Goal: Navigation & Orientation: Find specific page/section

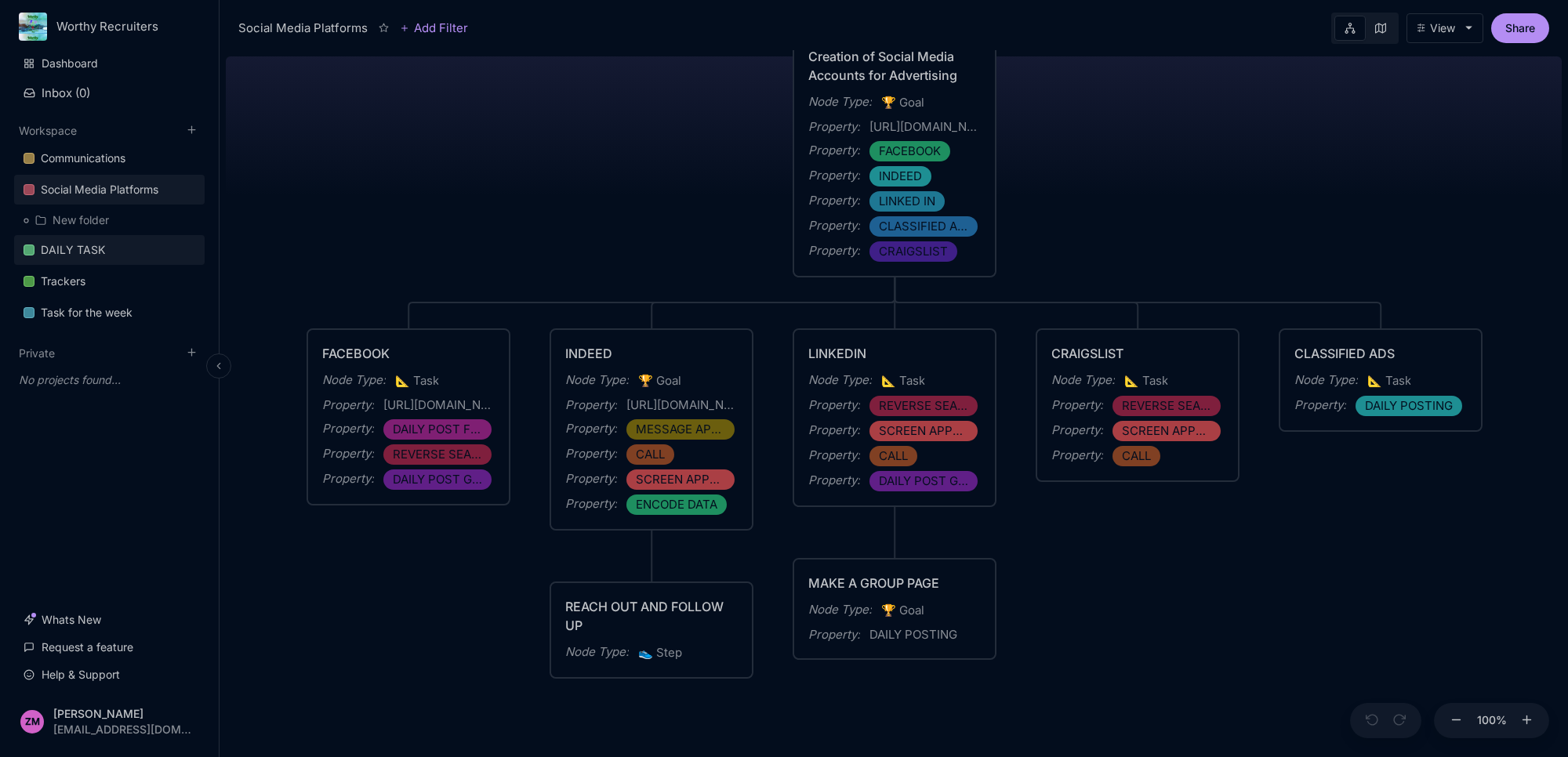
click at [73, 245] on div "DAILY TASK" at bounding box center [73, 250] width 65 height 19
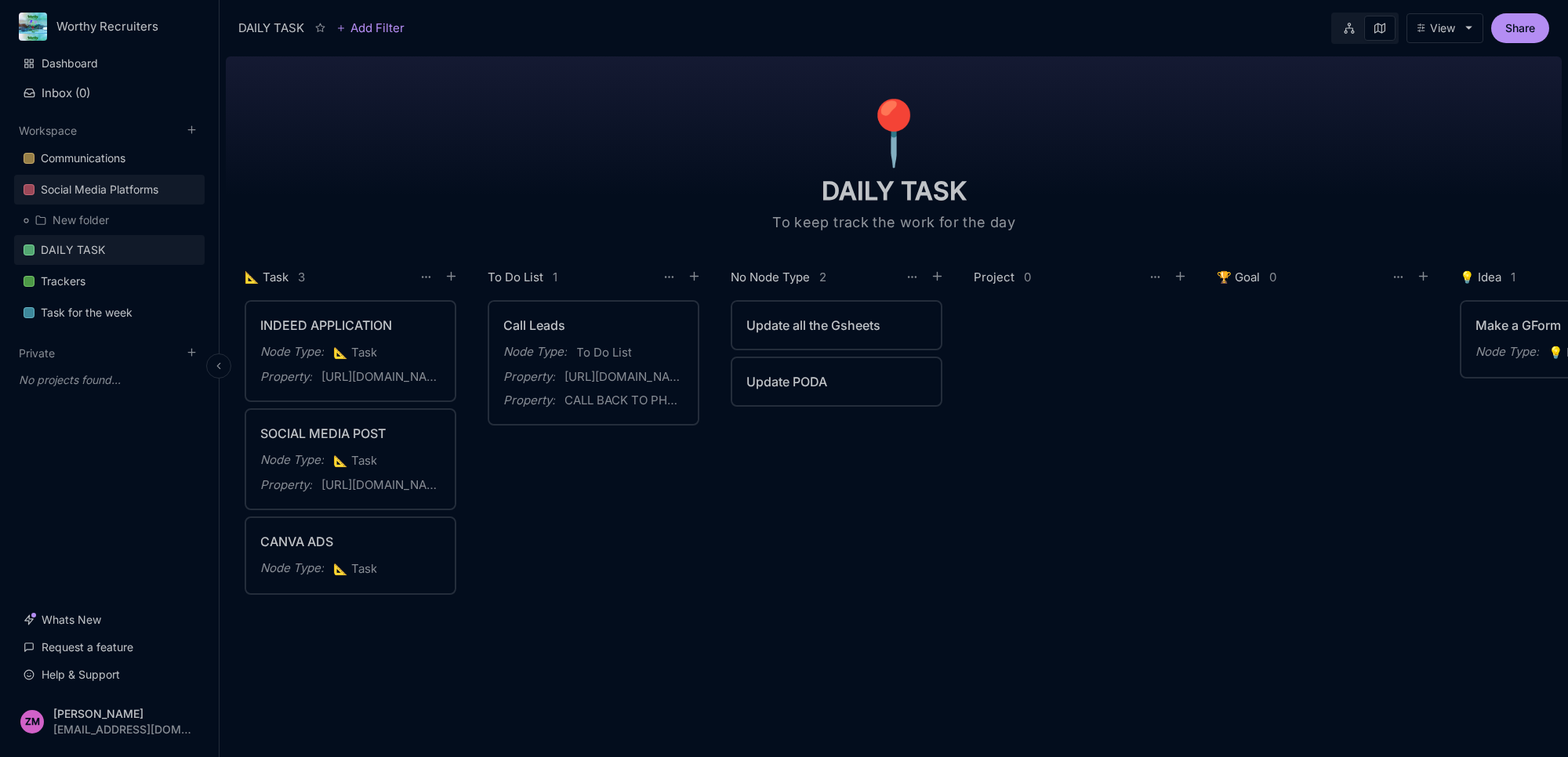
click at [92, 189] on div "Social Media Platforms" at bounding box center [99, 189] width 117 height 19
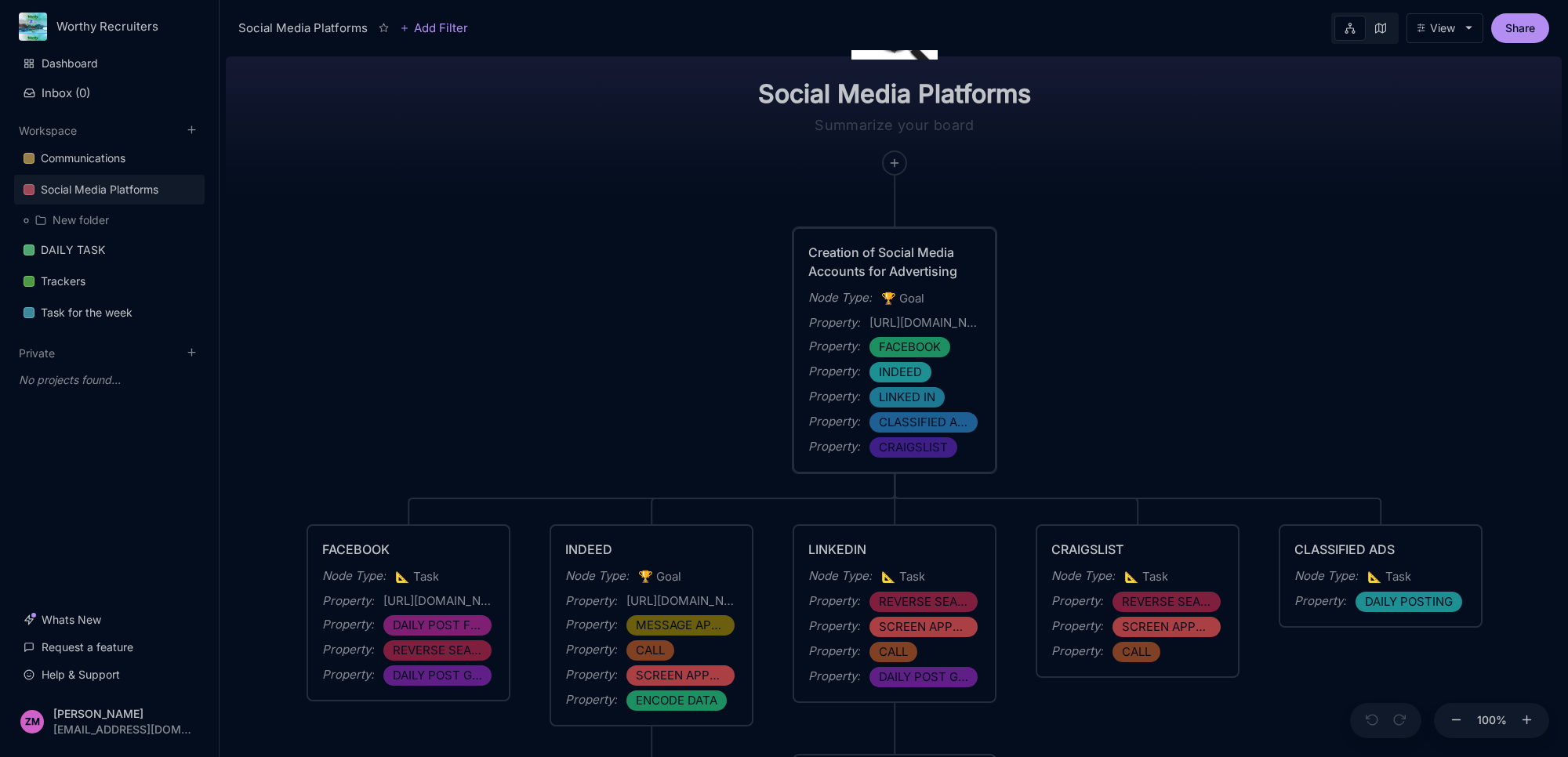
click at [974, 350] on div "Property : FACEBOOK" at bounding box center [895, 347] width 173 height 20
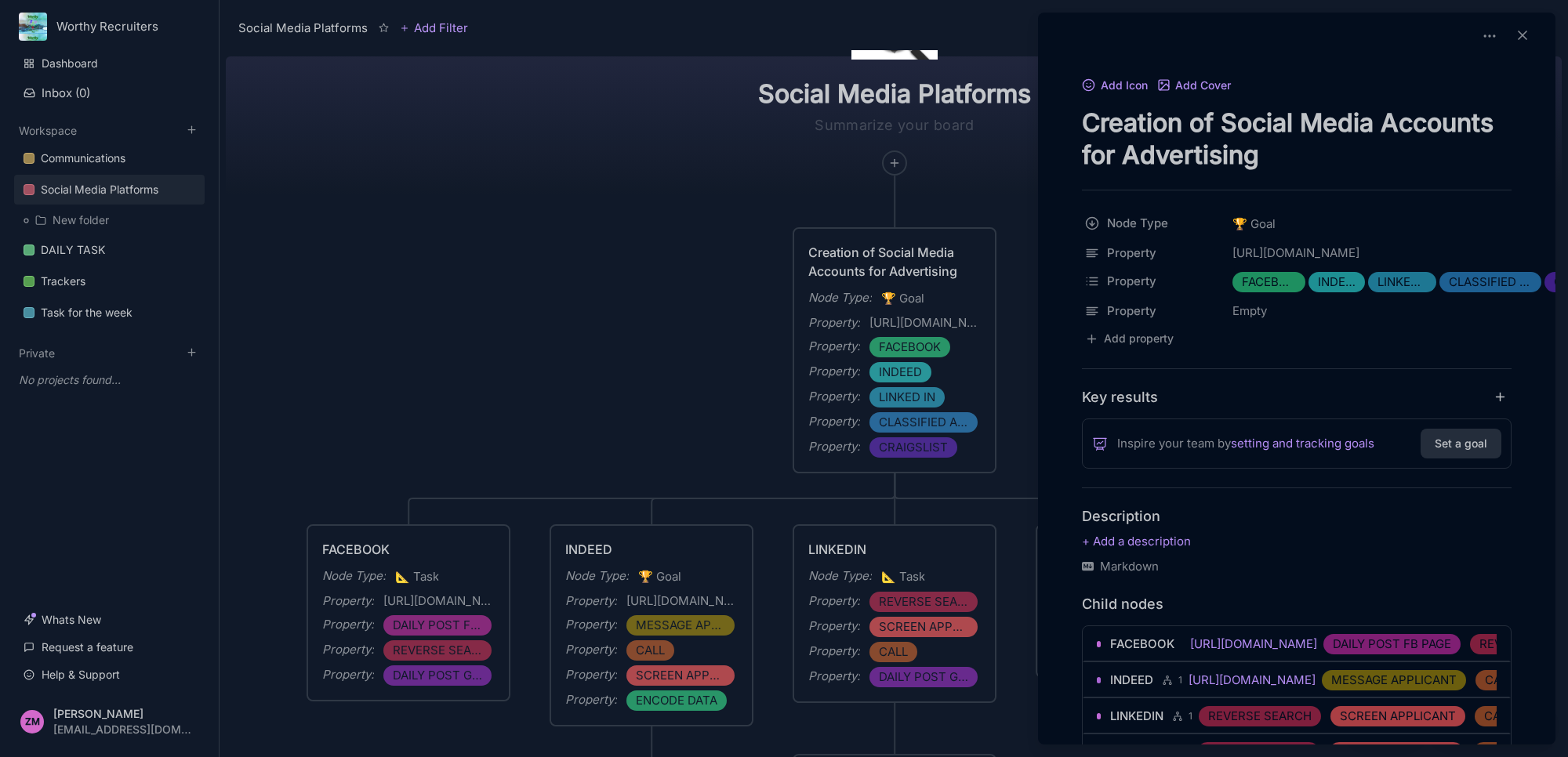
click at [747, 400] on div at bounding box center [784, 378] width 1568 height 757
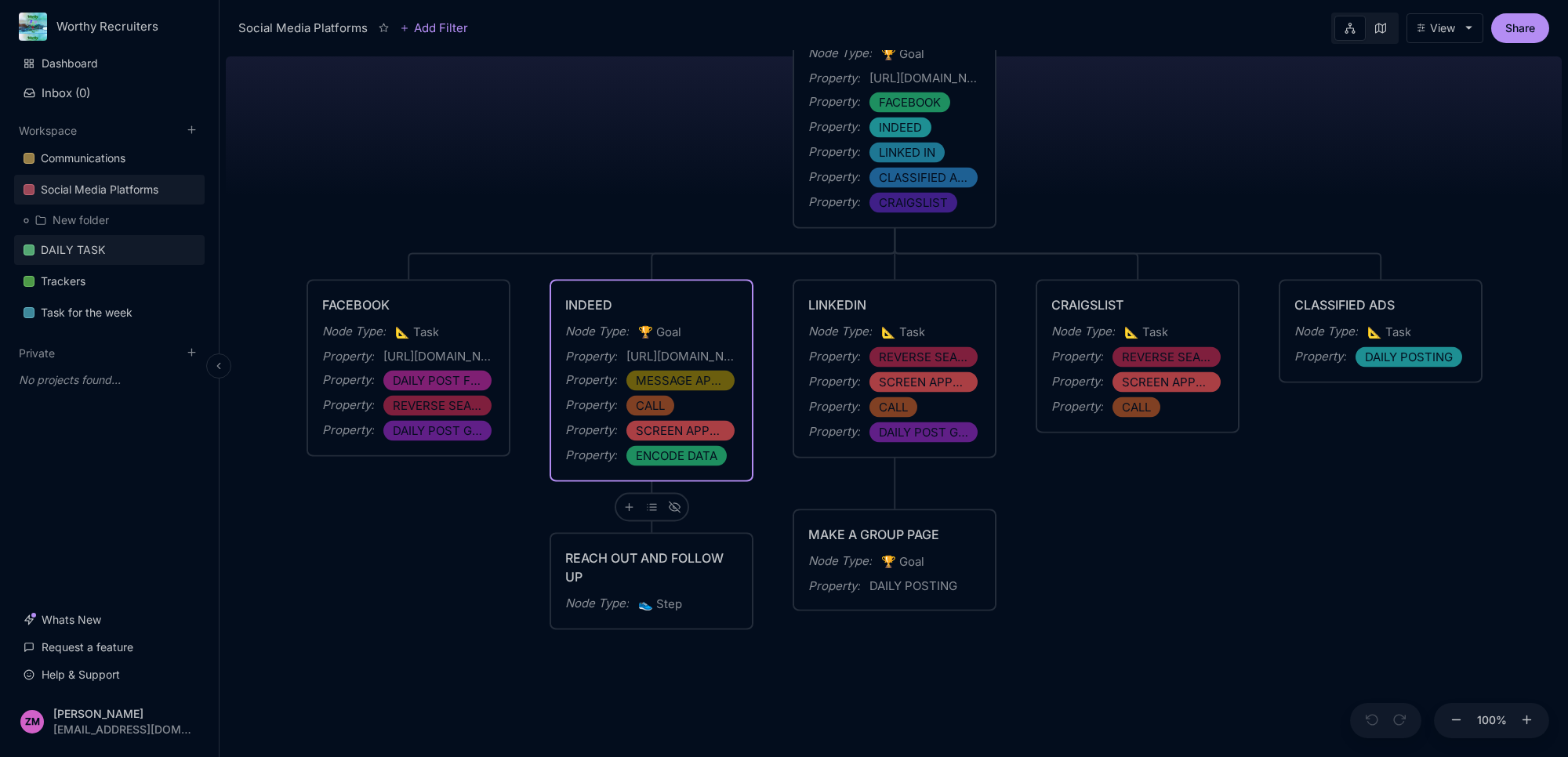
click at [137, 251] on link "DAILY TASK" at bounding box center [110, 250] width 191 height 30
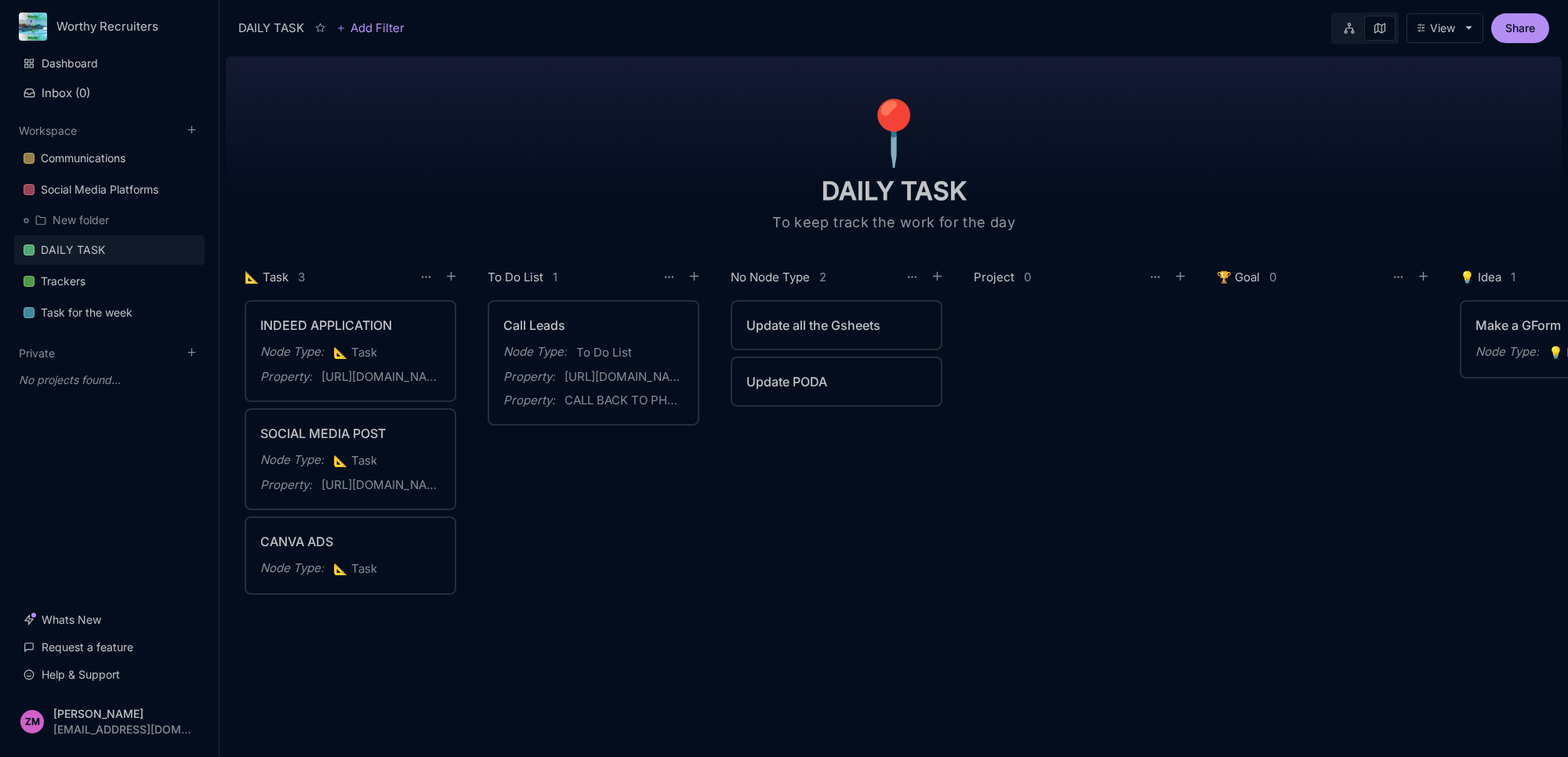
click at [1348, 37] on link at bounding box center [1349, 28] width 30 height 25
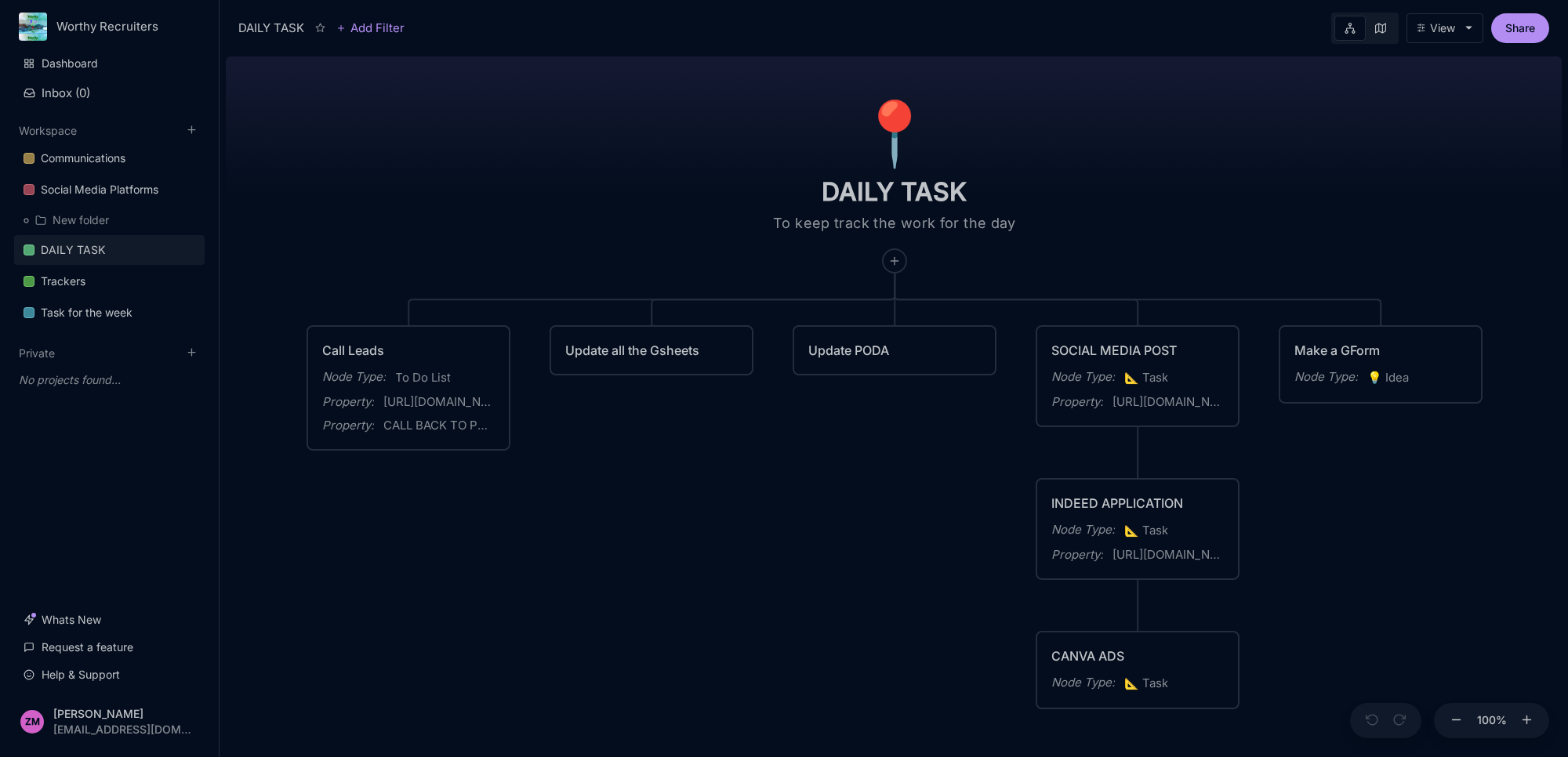
click at [1374, 32] on icon at bounding box center [1380, 28] width 11 height 11
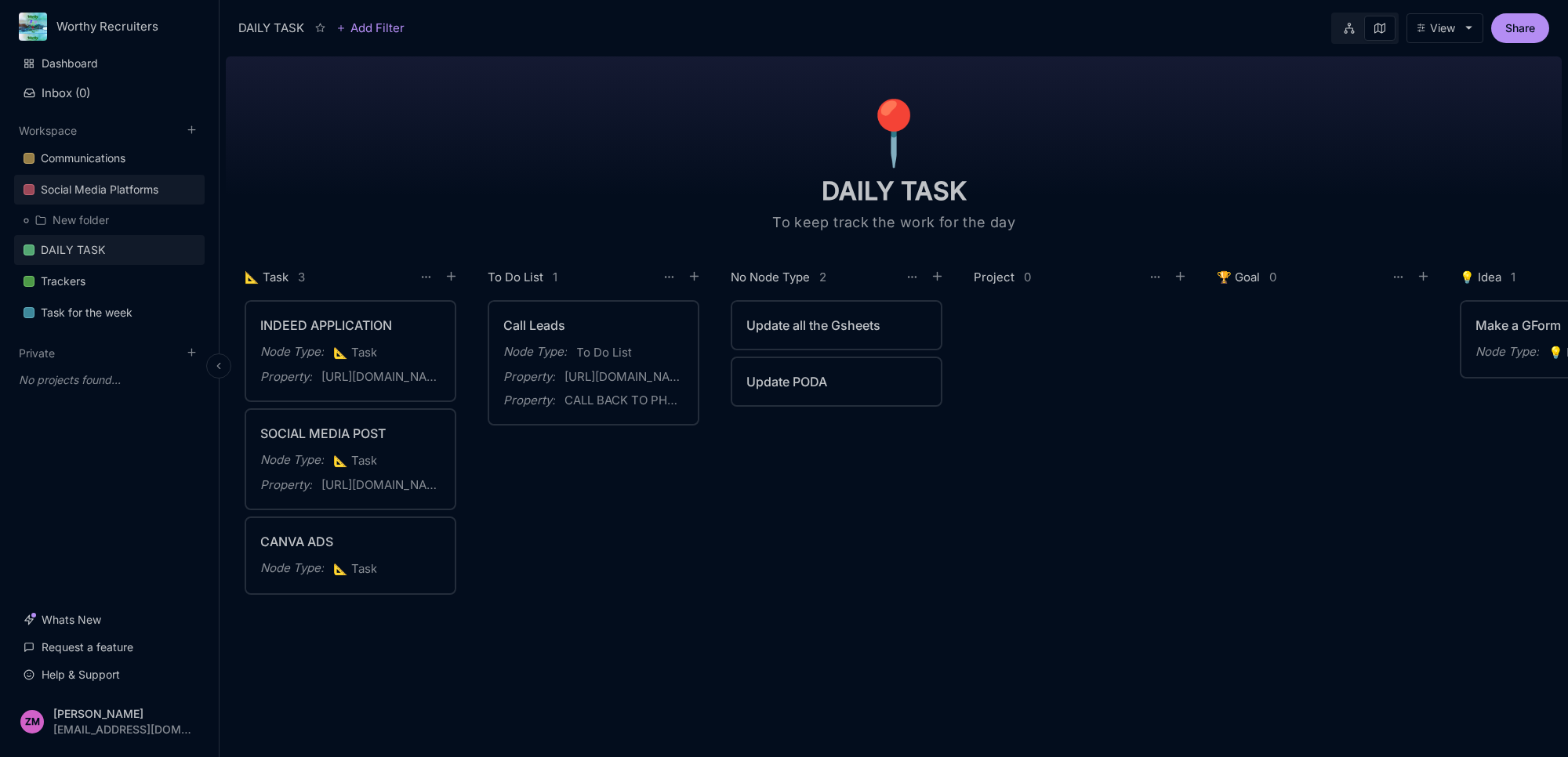
click at [78, 184] on div "Social Media Platforms" at bounding box center [99, 189] width 117 height 19
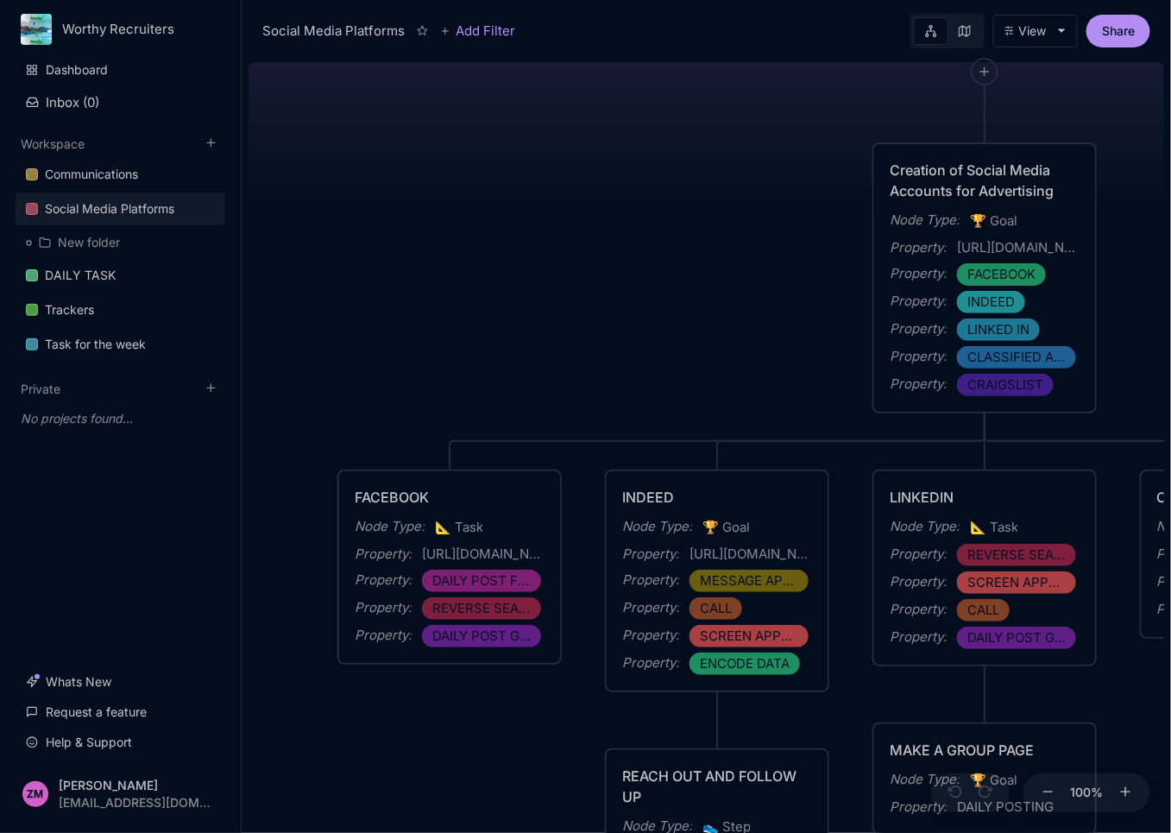
click at [1129, 721] on div "Social Media Platforms Creation of Social Media Accounts for Advertising Node T…" at bounding box center [705, 443] width 915 height 777
